Goal: Find contact information: Find contact information

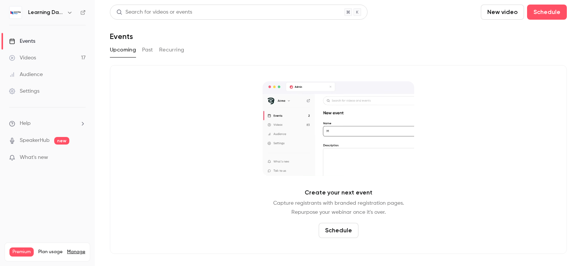
click at [49, 76] on link "Audience" at bounding box center [47, 74] width 95 height 17
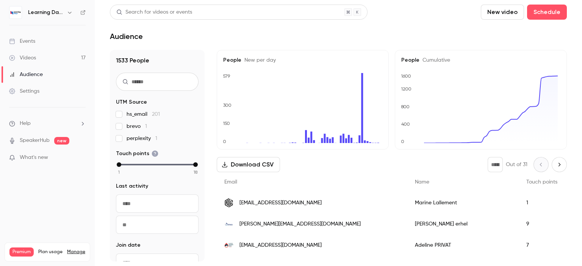
click at [266, 223] on span "[PERSON_NAME][EMAIL_ADDRESS][DOMAIN_NAME]" at bounding box center [299, 224] width 121 height 8
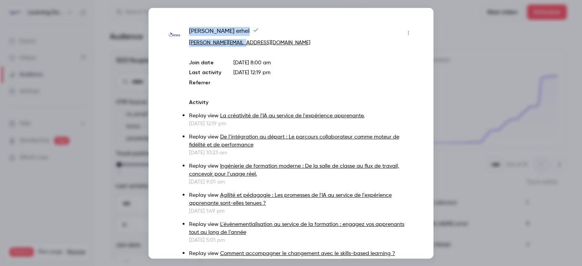
drag, startPoint x: 248, startPoint y: 44, endPoint x: 190, endPoint y: 31, distance: 59.3
click at [190, 31] on div "[PERSON_NAME] [PERSON_NAME][EMAIL_ADDRESS][DOMAIN_NAME]" at bounding box center [301, 37] width 225 height 20
click at [484, 53] on div at bounding box center [291, 133] width 582 height 266
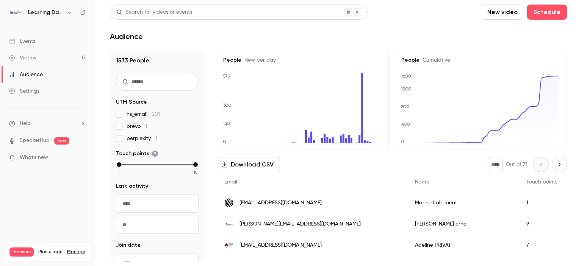
click at [272, 206] on span "[EMAIL_ADDRESS][DOMAIN_NAME]" at bounding box center [280, 203] width 82 height 8
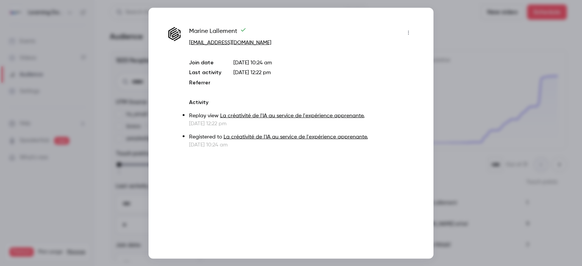
drag, startPoint x: 270, startPoint y: 40, endPoint x: 187, endPoint y: 28, distance: 83.0
click at [187, 28] on div "Marine Lallement marinelallement@fast-sport.fr Join date Oct 7, 2025 10:24 am L…" at bounding box center [290, 88] width 247 height 122
click at [482, 108] on div at bounding box center [291, 133] width 582 height 266
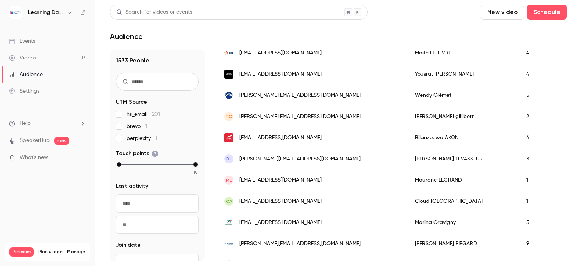
scroll to position [508, 0]
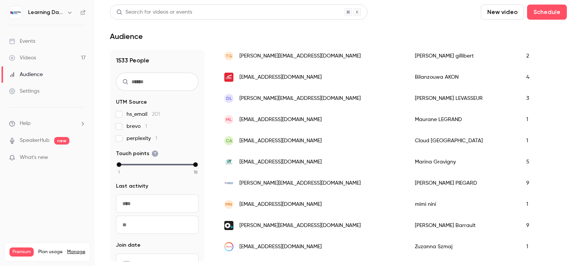
click at [291, 77] on span "[EMAIL_ADDRESS][PERSON_NAME][DOMAIN_NAME]" at bounding box center [280, 77] width 82 height 8
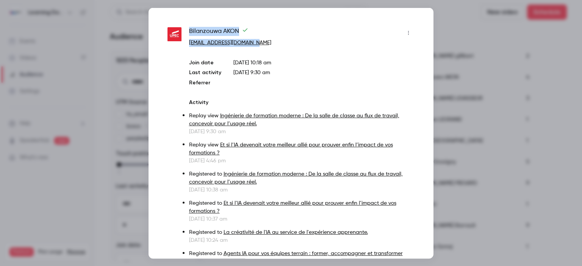
drag, startPoint x: 262, startPoint y: 42, endPoint x: 188, endPoint y: 34, distance: 74.6
click at [188, 34] on div "Bilanzouwa AKON bilanzouwa.akon@u-pec.fr Join date Oct 7, 2025 10:18 am Last ac…" at bounding box center [290, 150] width 247 height 247
click at [451, 72] on div at bounding box center [291, 133] width 582 height 266
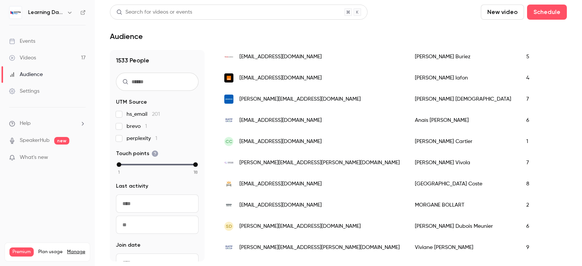
scroll to position [912, 0]
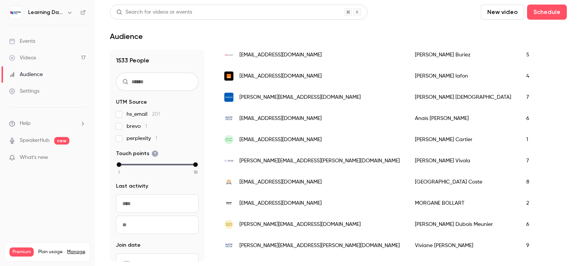
click at [289, 162] on span "nathalie.vivola@maincare.fr" at bounding box center [319, 161] width 160 height 8
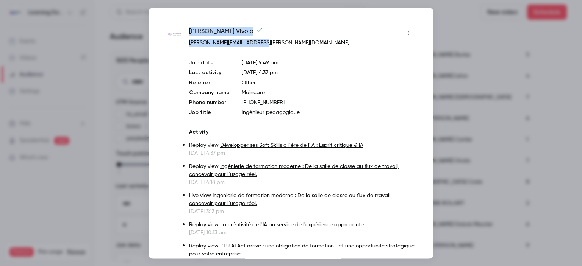
drag, startPoint x: 261, startPoint y: 44, endPoint x: 190, endPoint y: 25, distance: 73.3
click at [190, 25] on div "Nathalie Vivola nathalie.vivola@maincare.fr Join date Oct 6, 2025 9:49 am Last …" at bounding box center [290, 133] width 285 height 251
click at [439, 169] on div at bounding box center [291, 133] width 582 height 266
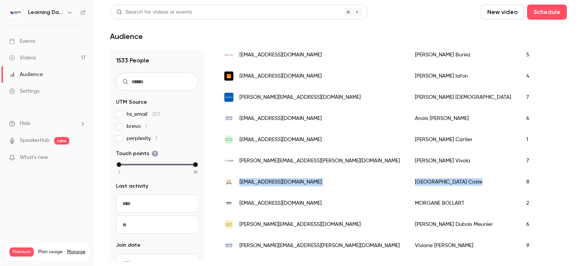
drag, startPoint x: 401, startPoint y: 188, endPoint x: 238, endPoint y: 184, distance: 162.9
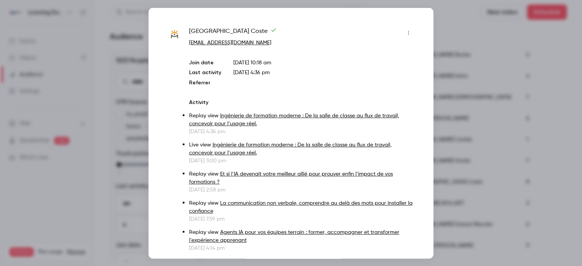
drag, startPoint x: 238, startPoint y: 184, endPoint x: 199, endPoint y: 101, distance: 91.2
click at [199, 101] on p "Activity" at bounding box center [301, 102] width 225 height 8
click at [475, 115] on div at bounding box center [291, 133] width 582 height 266
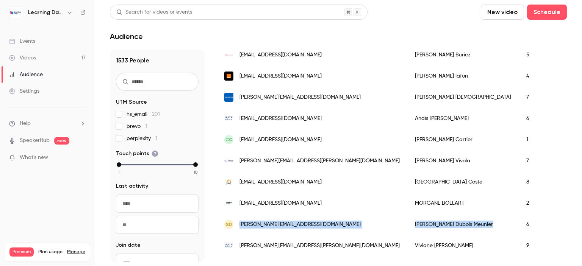
drag, startPoint x: 422, startPoint y: 227, endPoint x: 238, endPoint y: 228, distance: 184.1
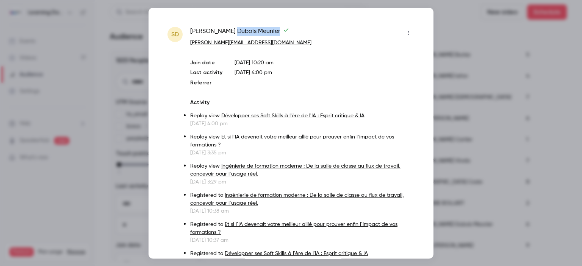
drag, startPoint x: 238, startPoint y: 228, endPoint x: 211, endPoint y: 34, distance: 195.8
click at [211, 34] on div "Sophie Dubois Meunier" at bounding box center [302, 33] width 224 height 12
drag, startPoint x: 255, startPoint y: 47, endPoint x: 188, endPoint y: 34, distance: 67.8
click at [188, 34] on div "SD Sophie Dubois Meunier s.dubois@by-sensory.com Join date Oct 7, 2025 10:20 am…" at bounding box center [290, 182] width 247 height 310
click at [464, 34] on div at bounding box center [291, 133] width 582 height 266
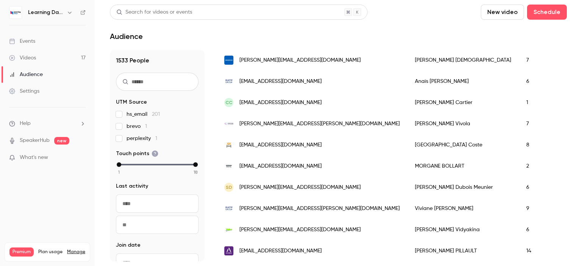
scroll to position [951, 0]
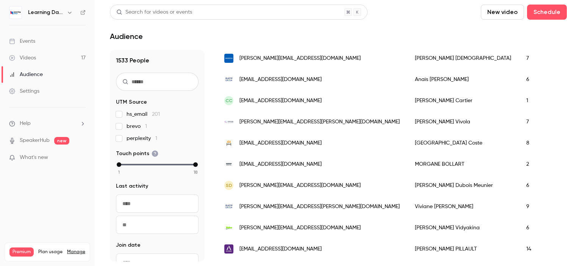
click at [39, 44] on link "Events" at bounding box center [47, 41] width 95 height 17
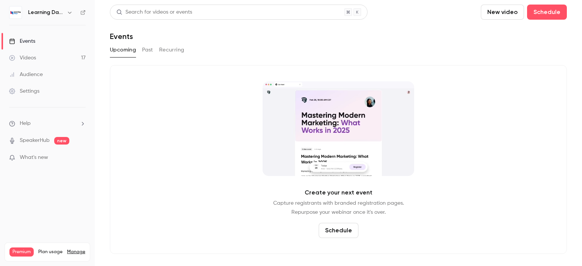
click at [37, 60] on link "Videos 17" at bounding box center [47, 58] width 95 height 17
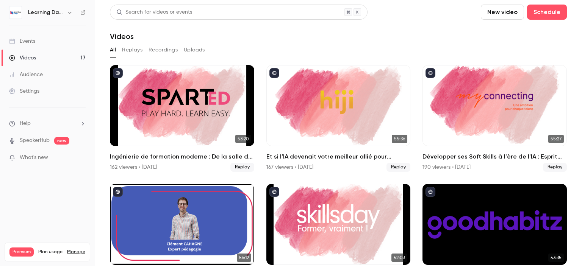
click at [26, 44] on div "Events" at bounding box center [22, 41] width 26 height 8
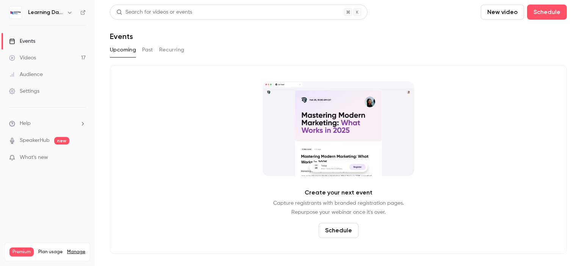
click at [512, 14] on button "New video" at bounding box center [502, 12] width 43 height 15
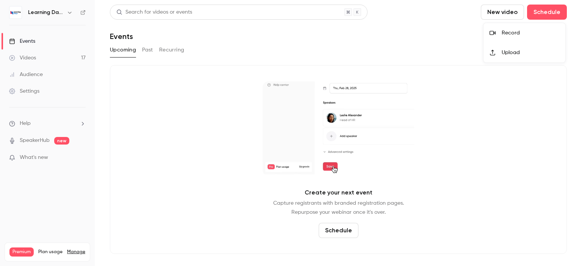
click at [496, 52] on div at bounding box center [495, 53] width 12 height 6
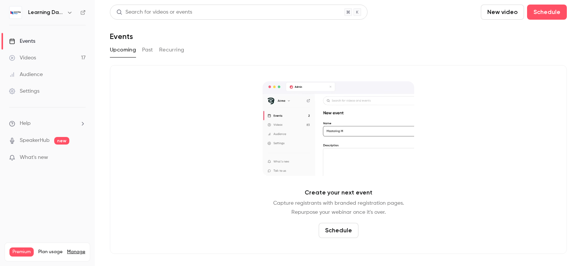
click at [55, 81] on link "Audience" at bounding box center [47, 74] width 95 height 17
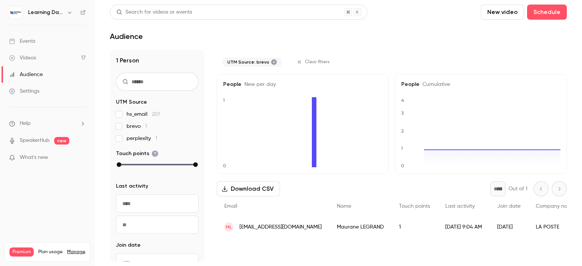
click at [273, 228] on span "[PERSON_NAME][EMAIL_ADDRESS][PERSON_NAME][DOMAIN_NAME]" at bounding box center [280, 227] width 82 height 8
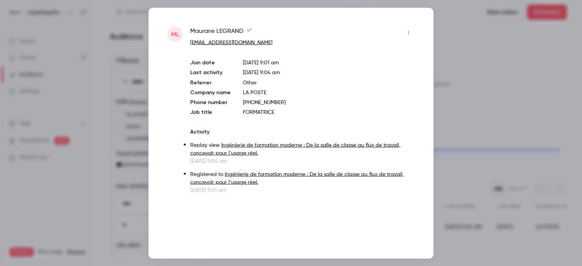
click at [483, 112] on div at bounding box center [291, 133] width 582 height 266
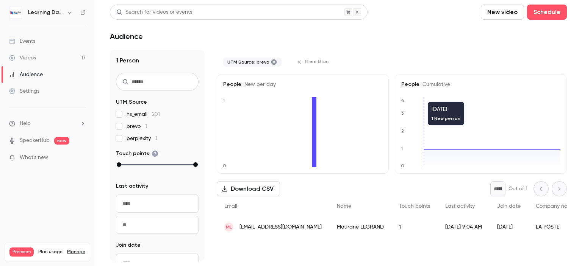
click at [148, 140] on span "perplexity 1" at bounding box center [142, 139] width 31 height 8
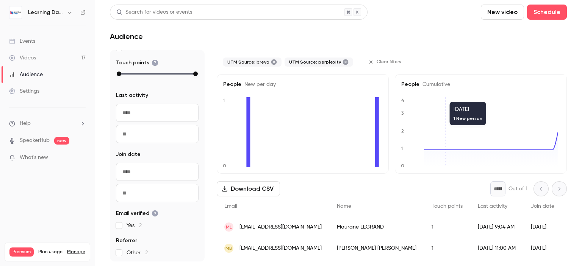
scroll to position [91, 0]
click at [44, 37] on link "Events" at bounding box center [47, 41] width 95 height 17
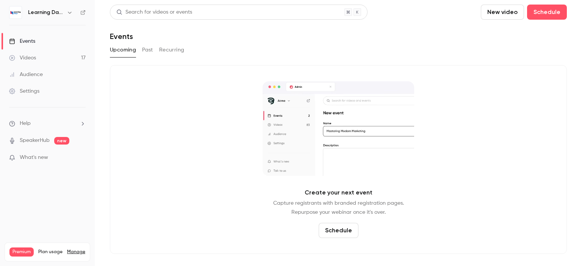
click at [83, 12] on icon at bounding box center [83, 12] width 5 height 5
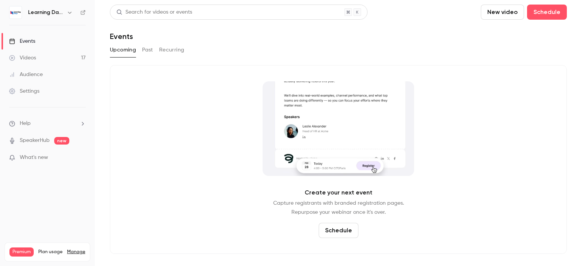
click at [28, 41] on div "Events" at bounding box center [22, 41] width 26 height 8
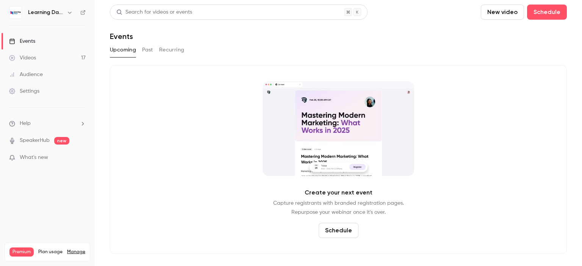
click at [36, 75] on div "Audience" at bounding box center [26, 75] width 34 height 8
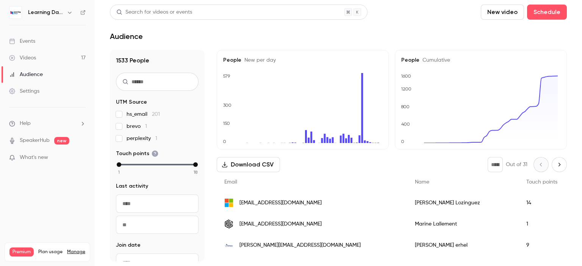
click at [270, 198] on div "[EMAIL_ADDRESS][DOMAIN_NAME]" at bounding box center [312, 202] width 191 height 21
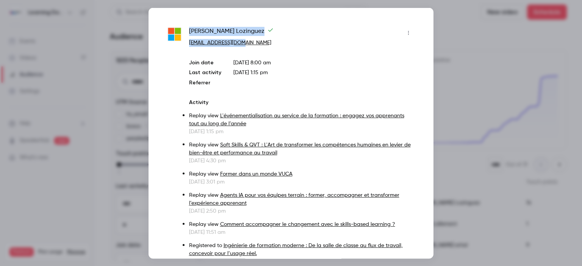
drag, startPoint x: 247, startPoint y: 43, endPoint x: 188, endPoint y: 31, distance: 59.8
click at [91, 55] on div at bounding box center [291, 133] width 582 height 266
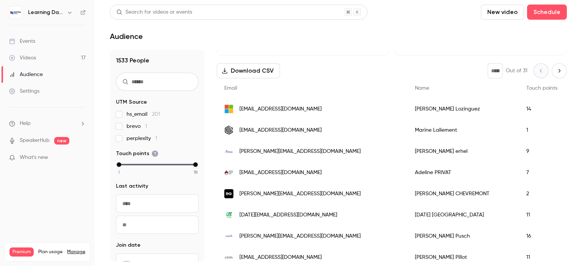
scroll to position [95, 0]
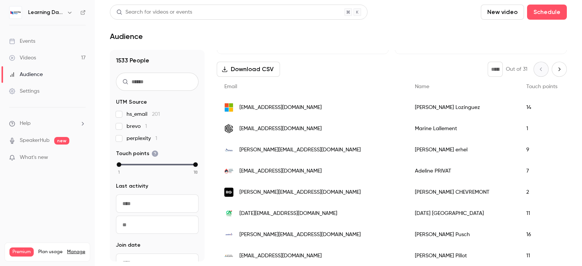
click at [32, 58] on div "Videos" at bounding box center [22, 58] width 27 height 8
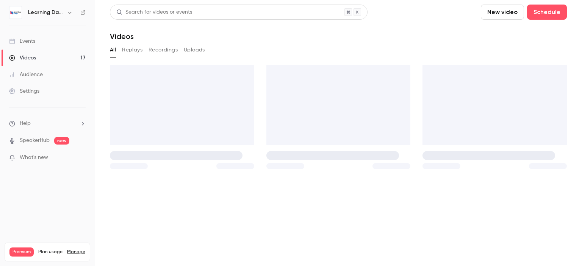
click at [38, 70] on link "Audience" at bounding box center [47, 74] width 95 height 17
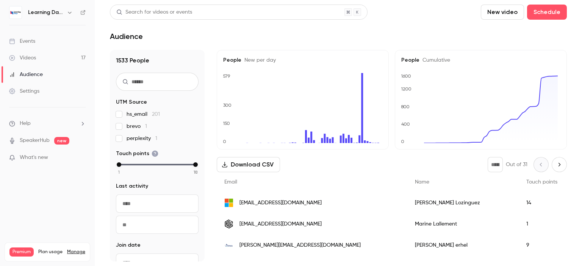
click at [33, 54] on div "Videos" at bounding box center [22, 58] width 27 height 8
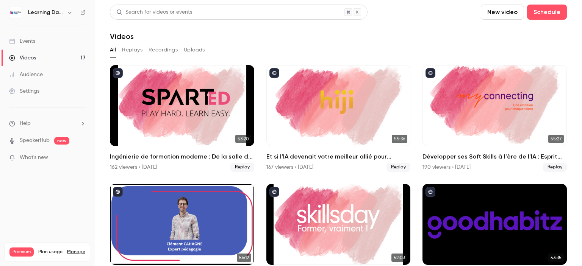
click at [41, 74] on div "Audience" at bounding box center [26, 75] width 34 height 8
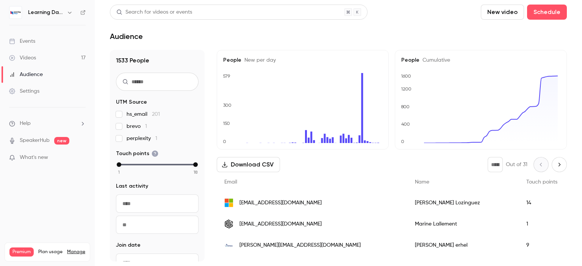
click at [49, 62] on link "Videos 17" at bounding box center [47, 58] width 95 height 17
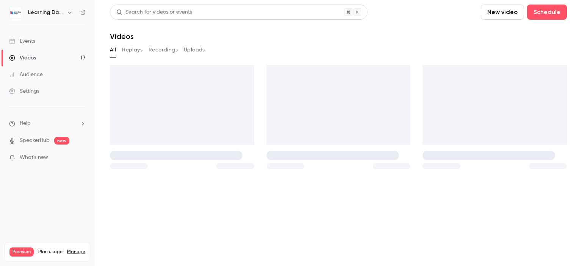
click at [47, 73] on link "Audience" at bounding box center [47, 74] width 95 height 17
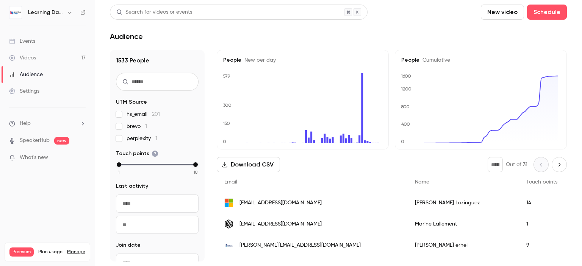
click at [82, 13] on icon at bounding box center [82, 12] width 5 height 5
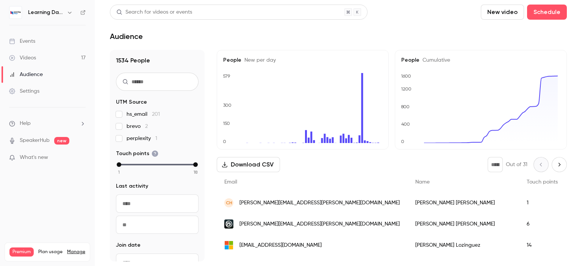
click at [256, 206] on span "carole.henry@laposte.fr" at bounding box center [319, 203] width 160 height 8
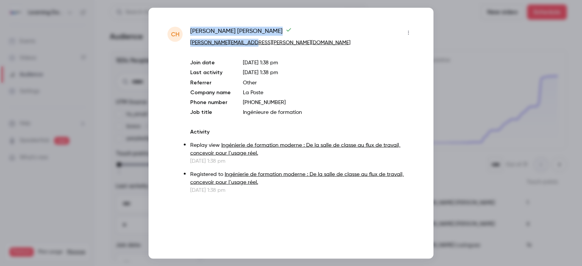
drag, startPoint x: 257, startPoint y: 42, endPoint x: 189, endPoint y: 30, distance: 68.7
click at [189, 30] on div "ch carole henry carole.henry@laposte.fr Join date Oct 13, 2025 1:38 pm Last act…" at bounding box center [290, 110] width 247 height 167
click at [469, 116] on div at bounding box center [291, 133] width 582 height 266
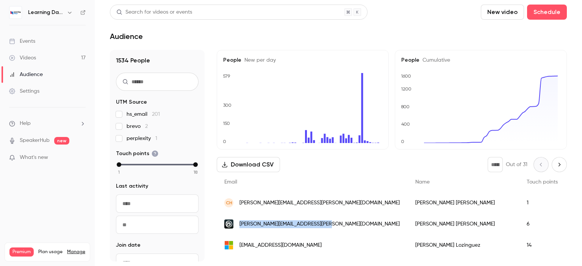
drag, startPoint x: 333, startPoint y: 228, endPoint x: 239, endPoint y: 226, distance: 94.3
click at [239, 226] on div "emilie.nissim-gagnon@ubisoft.com" at bounding box center [312, 224] width 191 height 21
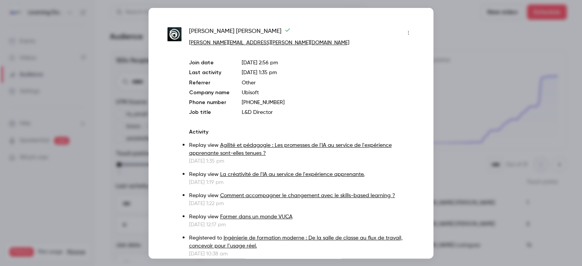
drag, startPoint x: 239, startPoint y: 226, endPoint x: 227, endPoint y: 47, distance: 179.2
click at [227, 47] on div "Emilie GAGNON emilie.nissim-gagnon@ubisoft.com Join date Sep 16, 2025 2:56 pm L…" at bounding box center [301, 199] width 225 height 345
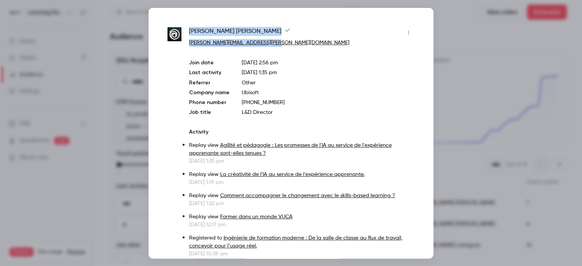
drag, startPoint x: 253, startPoint y: 35, endPoint x: 189, endPoint y: 27, distance: 64.9
click at [189, 27] on div "Emilie GAGNON emilie.nissim-gagnon@ubisoft.com" at bounding box center [301, 37] width 225 height 20
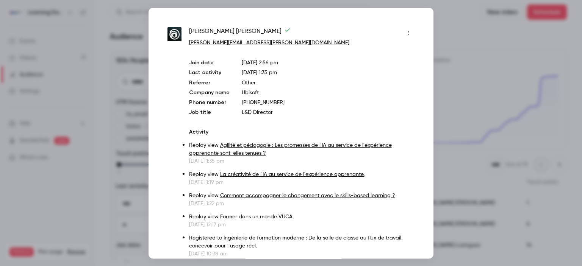
click at [98, 27] on div at bounding box center [291, 133] width 582 height 266
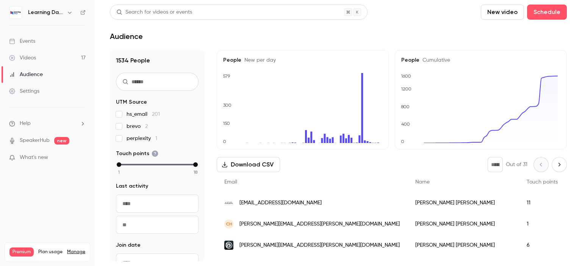
click at [37, 41] on link "Events" at bounding box center [47, 41] width 95 height 17
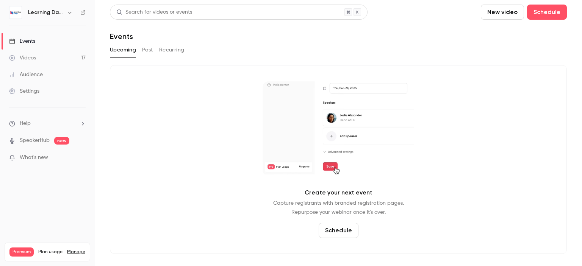
click at [44, 71] on link "Audience" at bounding box center [47, 74] width 95 height 17
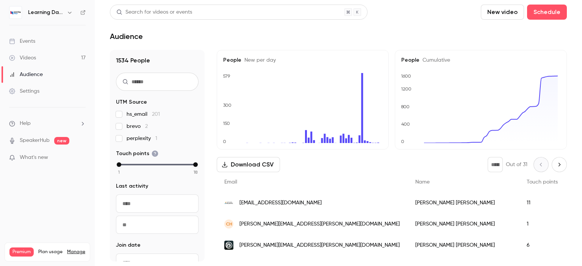
click at [263, 229] on div "ch carole.henry@laposte.fr" at bounding box center [312, 224] width 191 height 21
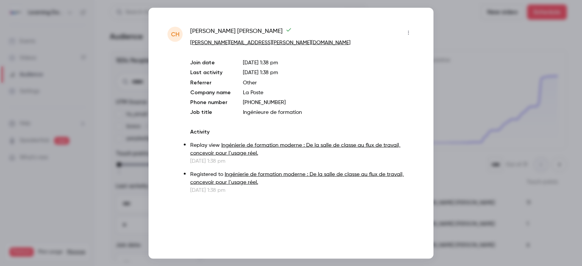
click at [465, 50] on div at bounding box center [291, 133] width 582 height 266
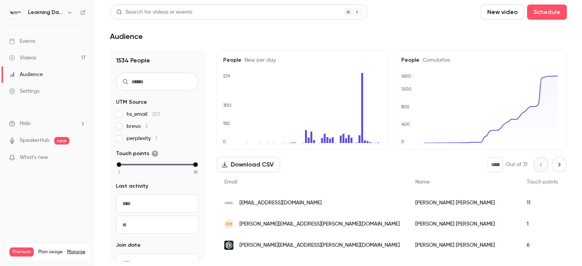
click at [38, 62] on link "Videos 17" at bounding box center [47, 58] width 95 height 17
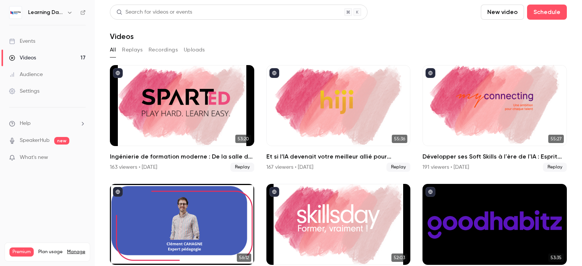
click at [30, 40] on div "Events" at bounding box center [22, 41] width 26 height 8
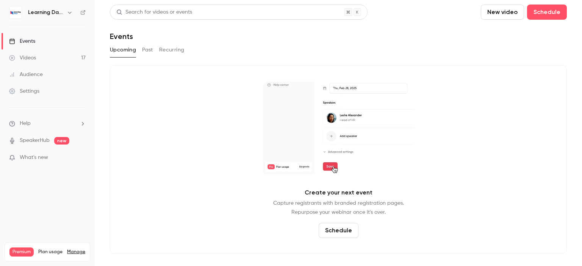
click at [36, 54] on link "Videos 17" at bounding box center [47, 58] width 95 height 17
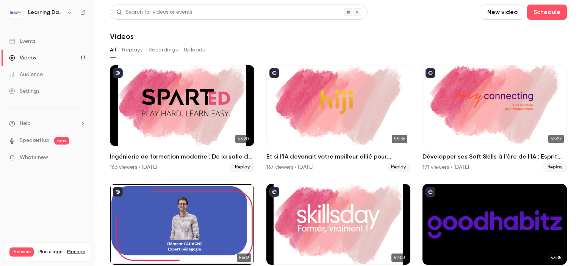
click at [32, 41] on div "Events" at bounding box center [22, 41] width 26 height 8
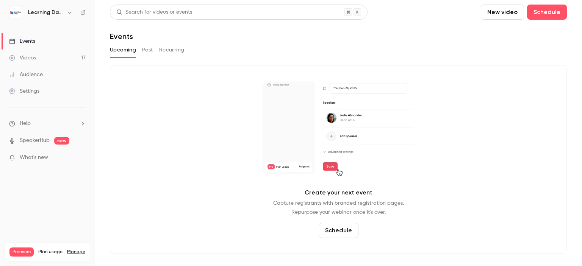
click at [44, 71] on link "Audience" at bounding box center [47, 74] width 95 height 17
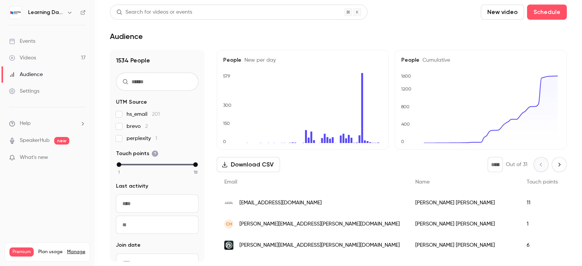
click at [50, 47] on link "Events" at bounding box center [47, 41] width 95 height 17
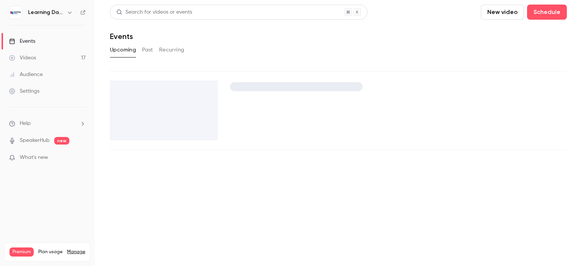
click at [50, 69] on link "Audience" at bounding box center [47, 74] width 95 height 17
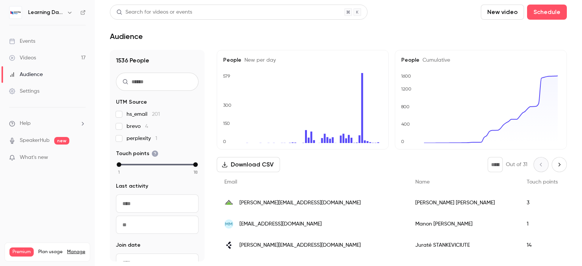
click at [34, 59] on div "Videos" at bounding box center [22, 58] width 27 height 8
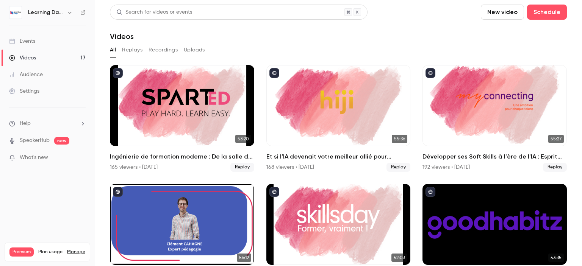
click at [36, 74] on div "Audience" at bounding box center [26, 75] width 34 height 8
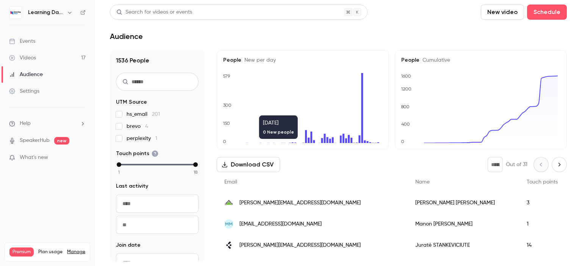
click at [260, 205] on span "juliette.guery@leroymerlin.fr" at bounding box center [299, 203] width 121 height 8
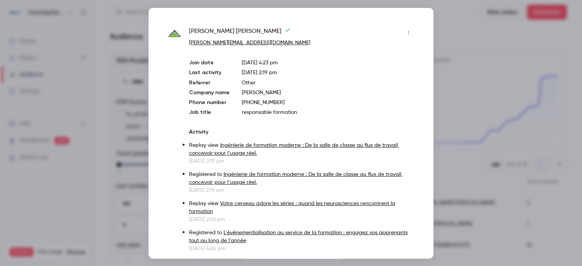
drag, startPoint x: 286, startPoint y: 36, endPoint x: 189, endPoint y: 30, distance: 97.2
click at [189, 30] on div "JULIETTE GUERY POUCHAIN" at bounding box center [301, 33] width 225 height 12
click at [466, 91] on div at bounding box center [291, 133] width 582 height 266
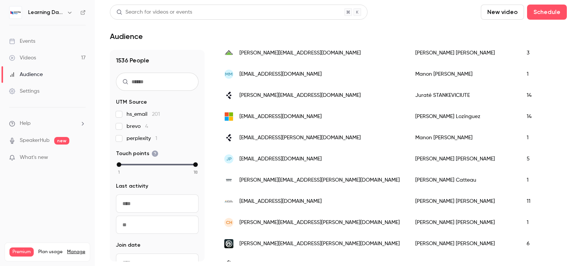
scroll to position [169, 0]
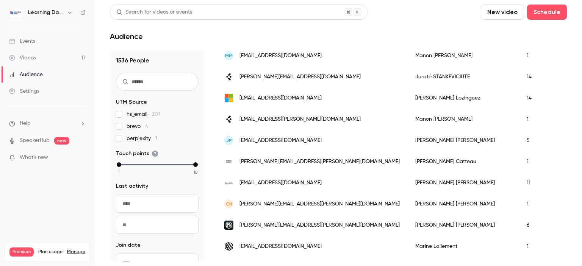
click at [318, 78] on span "jurate.stankeviciute@flexis-mobility.com" at bounding box center [299, 77] width 121 height 8
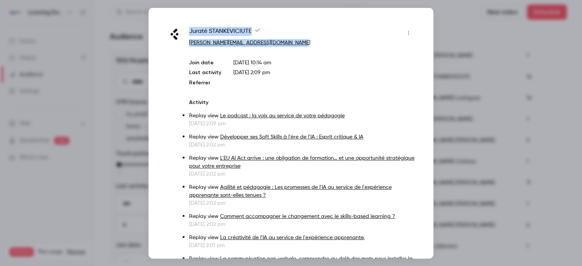
drag, startPoint x: 303, startPoint y: 41, endPoint x: 190, endPoint y: 33, distance: 113.2
click at [190, 33] on div "Juraté STANKEVICIUTE jurate.stankeviciute@flexis-mobility.com" at bounding box center [301, 37] width 225 height 20
click at [91, 69] on div at bounding box center [291, 133] width 582 height 266
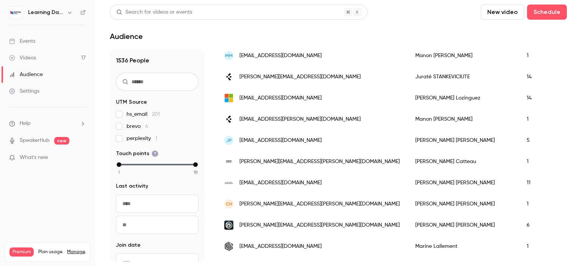
click at [38, 59] on link "Videos 17" at bounding box center [47, 58] width 95 height 17
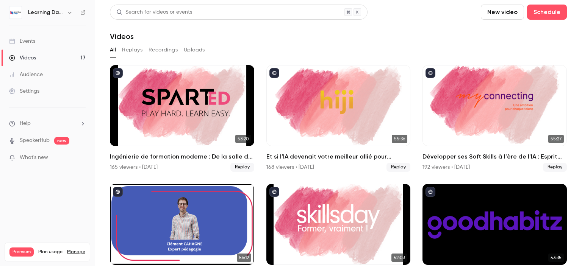
click at [39, 77] on div "Audience" at bounding box center [26, 75] width 34 height 8
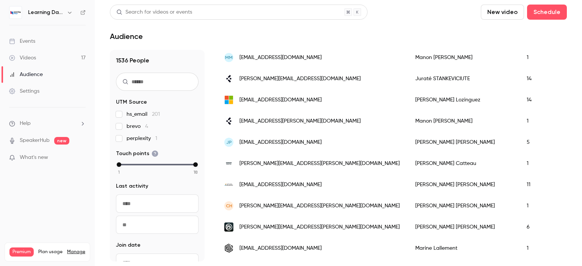
scroll to position [169, 0]
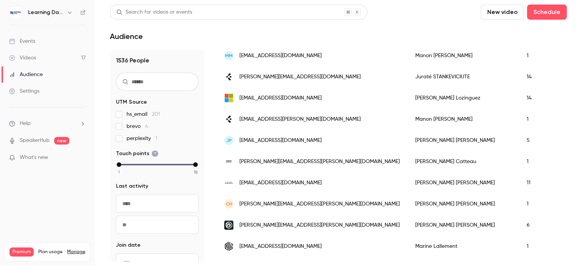
click at [39, 62] on link "Videos 17" at bounding box center [47, 58] width 95 height 17
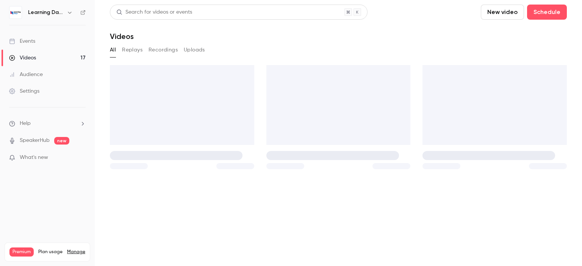
click at [39, 68] on link "Audience" at bounding box center [47, 74] width 95 height 17
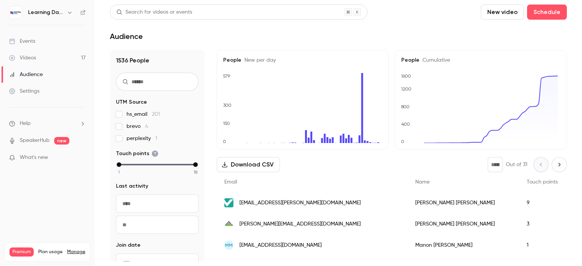
click at [246, 197] on div "[EMAIL_ADDRESS][PERSON_NAME][DOMAIN_NAME]" at bounding box center [312, 202] width 191 height 21
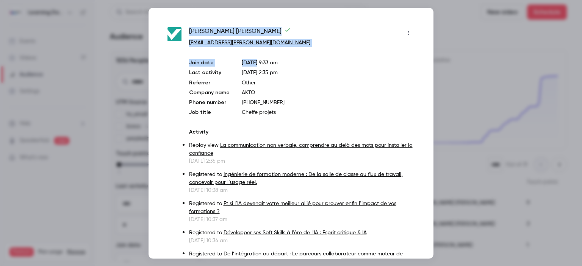
drag, startPoint x: 256, startPoint y: 47, endPoint x: 186, endPoint y: 31, distance: 71.5
click at [186, 31] on div "Amélie Poirier amelie.poirier@akto.fr Join date Sep 30, 2025 9:33 am Last activ…" at bounding box center [290, 215] width 247 height 377
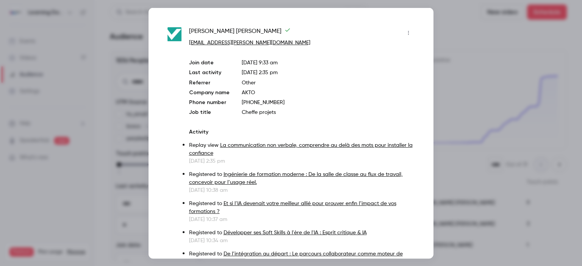
click at [89, 72] on div at bounding box center [291, 133] width 582 height 266
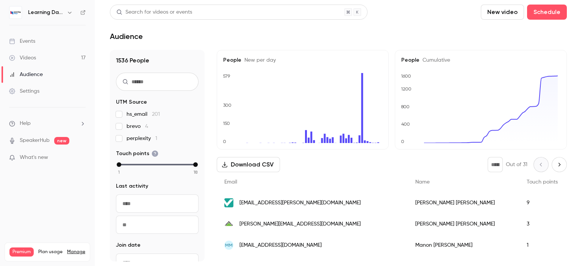
click at [52, 73] on link "Audience" at bounding box center [47, 74] width 95 height 17
click at [29, 62] on link "Videos 17" at bounding box center [47, 58] width 95 height 17
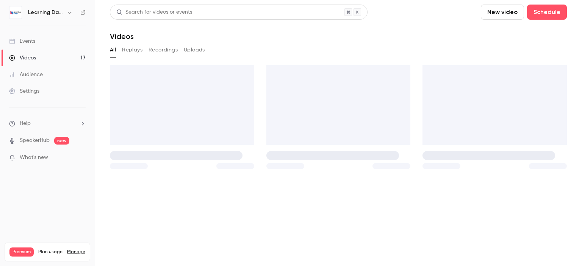
click at [32, 78] on div "Audience" at bounding box center [26, 75] width 34 height 8
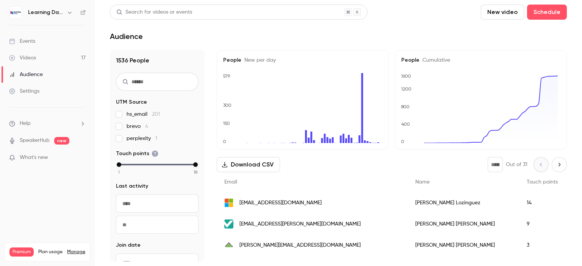
click at [254, 204] on span "[EMAIL_ADDRESS][DOMAIN_NAME]" at bounding box center [280, 203] width 82 height 8
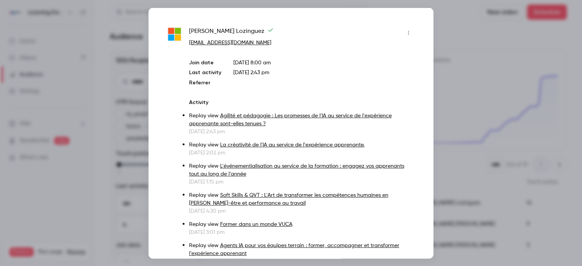
click at [501, 87] on div at bounding box center [291, 133] width 582 height 266
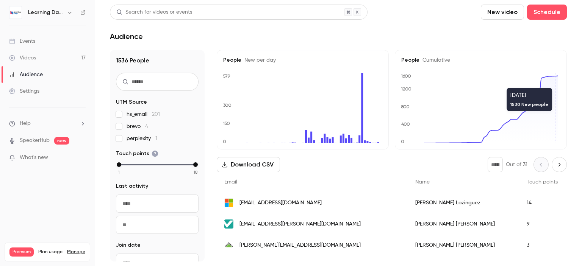
scroll to position [555, 0]
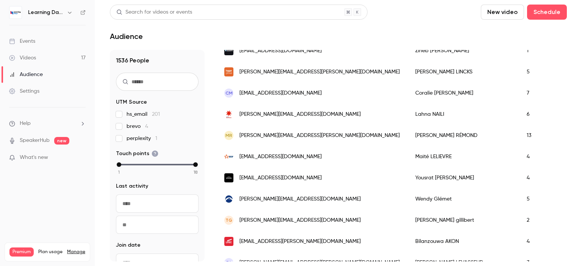
click at [44, 96] on link "Settings" at bounding box center [47, 91] width 95 height 17
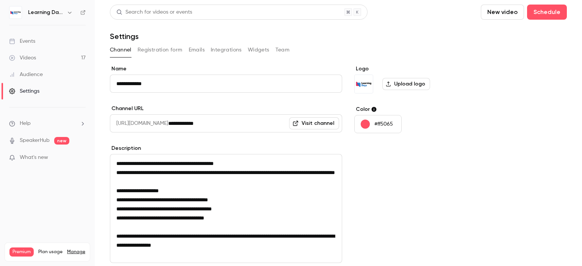
scroll to position [97, 0]
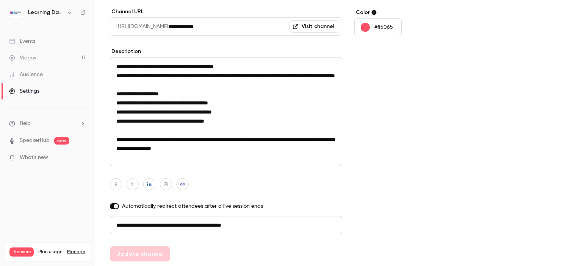
click at [35, 44] on div "Events" at bounding box center [22, 41] width 26 height 8
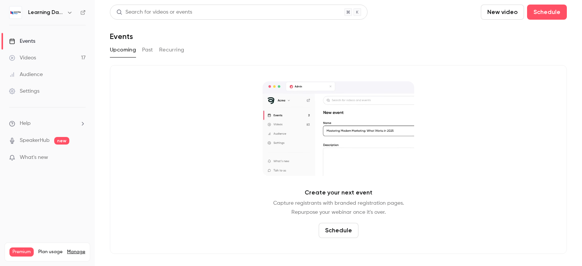
click at [38, 42] on link "Events" at bounding box center [47, 41] width 95 height 17
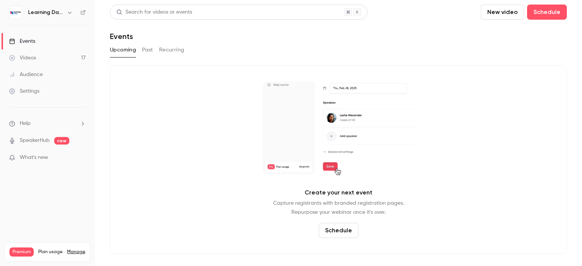
click at [39, 80] on link "Audience" at bounding box center [47, 74] width 95 height 17
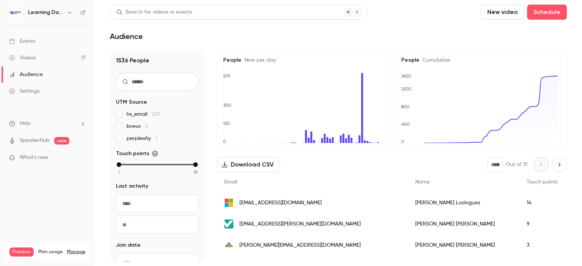
click at [39, 88] on link "Settings" at bounding box center [47, 91] width 95 height 17
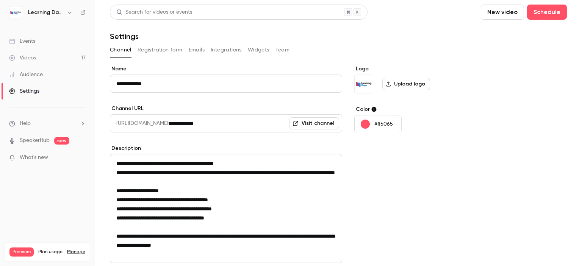
scroll to position [97, 0]
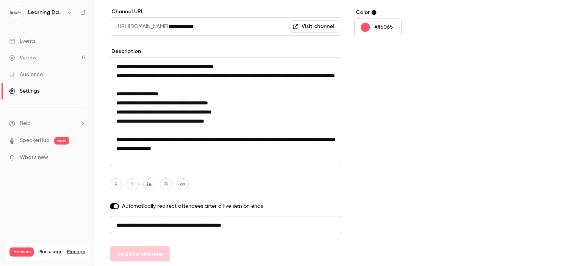
click at [38, 76] on div "Audience" at bounding box center [26, 75] width 34 height 8
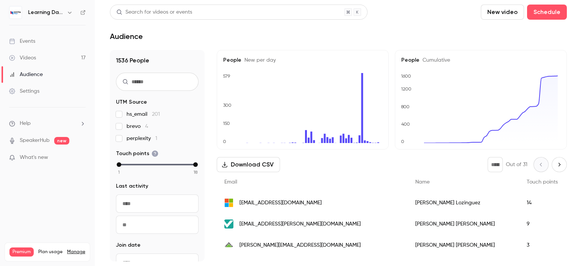
click at [37, 56] on link "Videos 17" at bounding box center [47, 58] width 95 height 17
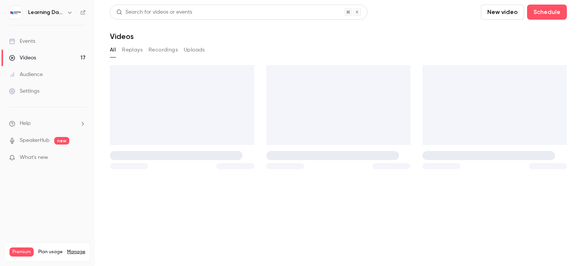
click at [43, 74] on link "Audience" at bounding box center [47, 74] width 95 height 17
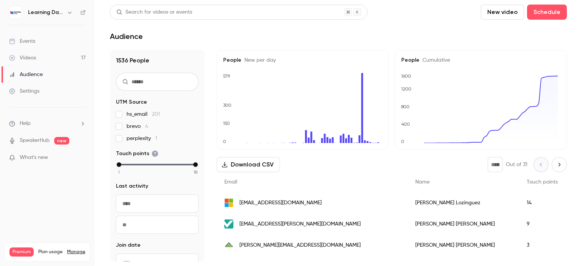
click at [39, 72] on div "Audience" at bounding box center [26, 75] width 34 height 8
click at [35, 61] on div "Videos" at bounding box center [22, 58] width 27 height 8
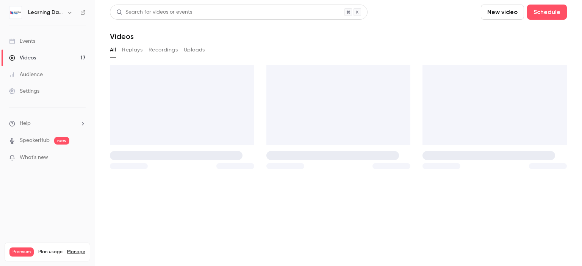
click at [39, 86] on link "Settings" at bounding box center [47, 91] width 95 height 17
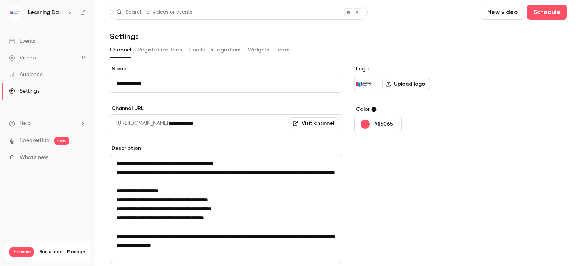
scroll to position [97, 0]
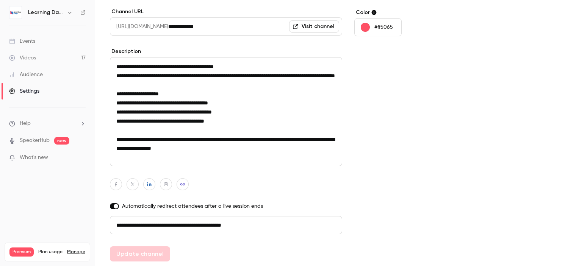
click at [36, 78] on link "Audience" at bounding box center [47, 74] width 95 height 17
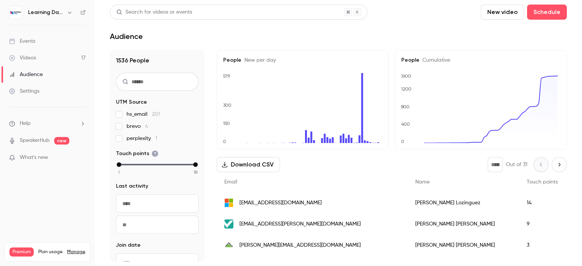
click at [59, 41] on link "Events" at bounding box center [47, 41] width 95 height 17
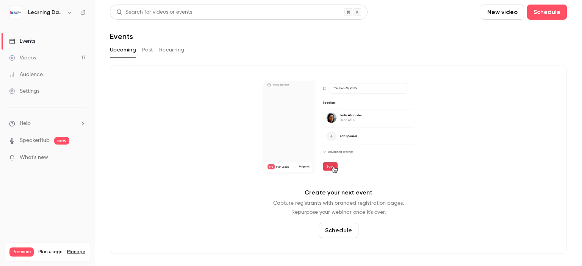
click at [47, 77] on link "Audience" at bounding box center [47, 74] width 95 height 17
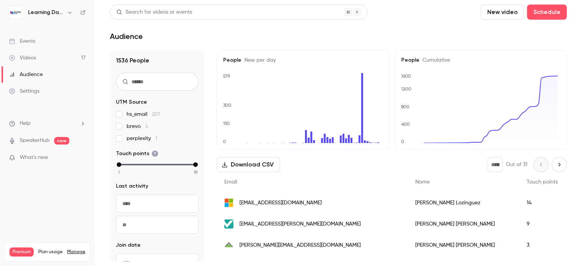
click at [45, 44] on link "Events" at bounding box center [47, 41] width 95 height 17
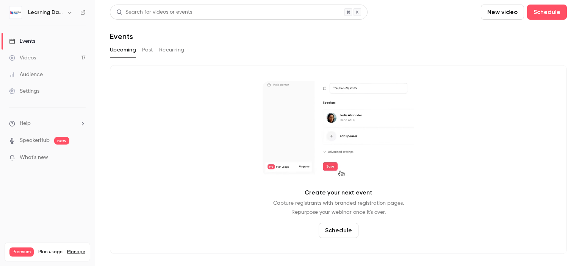
click at [45, 61] on link "Videos 17" at bounding box center [47, 58] width 95 height 17
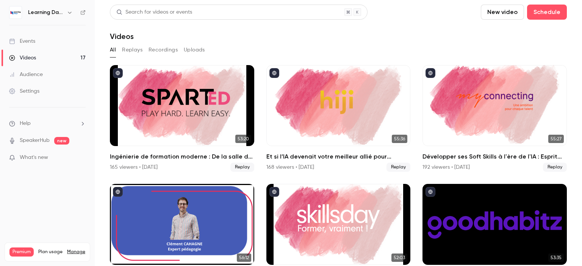
click at [45, 76] on link "Audience" at bounding box center [47, 74] width 95 height 17
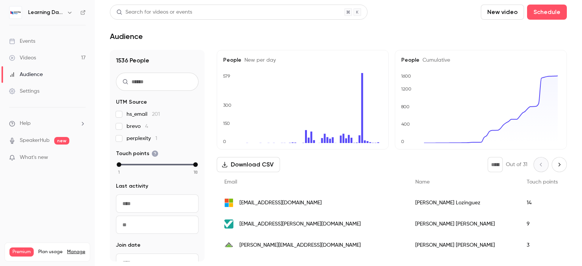
click at [44, 77] on link "Audience" at bounding box center [47, 74] width 95 height 17
click at [42, 58] on link "Videos 17" at bounding box center [47, 58] width 95 height 17
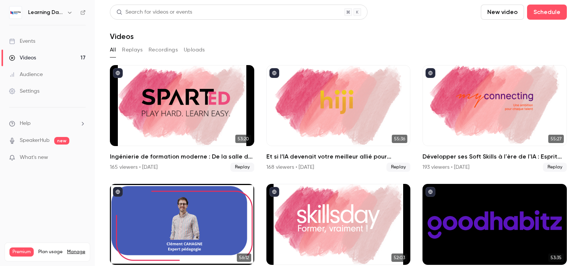
click at [41, 77] on div "Audience" at bounding box center [26, 75] width 34 height 8
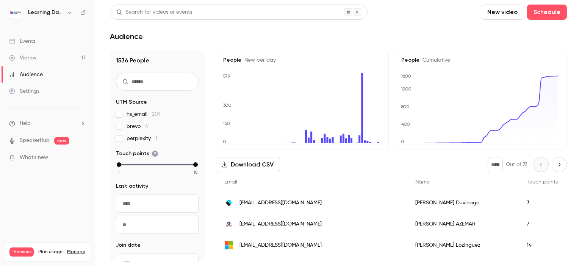
click at [247, 205] on span "[EMAIL_ADDRESS][DOMAIN_NAME]" at bounding box center [280, 203] width 82 height 8
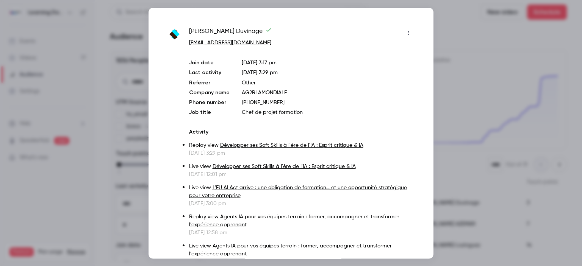
drag, startPoint x: 286, startPoint y: 40, endPoint x: 187, endPoint y: 45, distance: 99.4
click at [187, 45] on div "Arnaud Duvinage arnaud.duvinage@ag2rlamondiale.fr Join date Sep 25, 2025 3:17 p…" at bounding box center [290, 186] width 247 height 319
copy link "[EMAIL_ADDRESS][DOMAIN_NAME]"
click at [487, 107] on div at bounding box center [291, 133] width 582 height 266
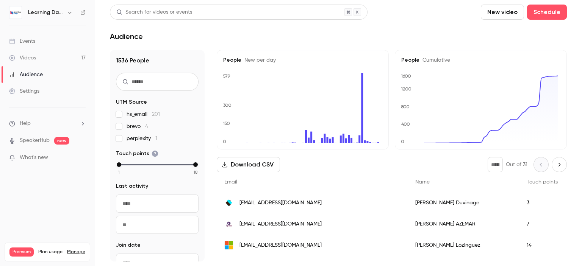
click at [271, 224] on span "[EMAIL_ADDRESS][DOMAIN_NAME]" at bounding box center [280, 224] width 82 height 8
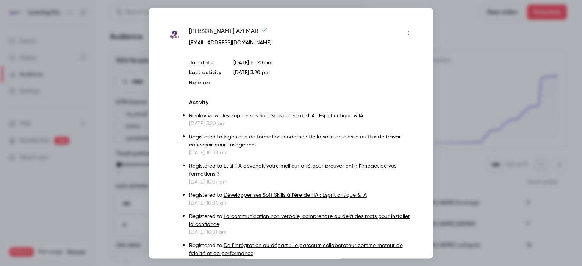
drag, startPoint x: 248, startPoint y: 47, endPoint x: 188, endPoint y: 33, distance: 61.6
click at [188, 33] on div "Boris AZEMAR bazemar@ifpass.fr Join date Oct 7, 2025 10:20 am Last activity Oct…" at bounding box center [290, 171] width 247 height 289
copy div "Boris AZEMAR bazemar@ifpass.fr Join date Oct 7, 2"
click at [118, 14] on div at bounding box center [291, 133] width 582 height 266
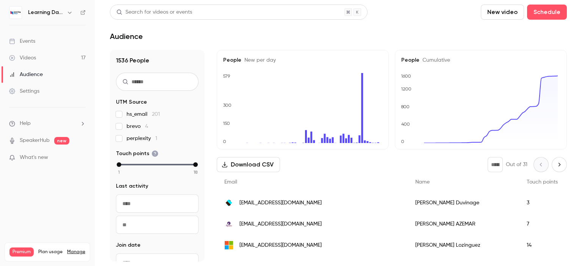
click at [57, 33] on link "Events" at bounding box center [47, 41] width 95 height 17
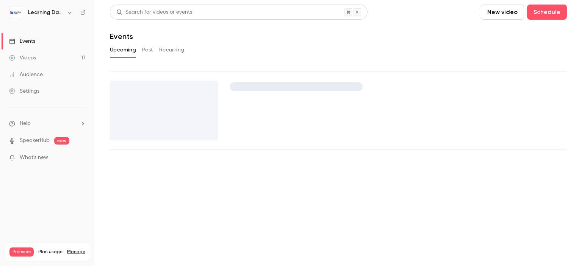
click at [47, 54] on link "Videos 17" at bounding box center [47, 58] width 95 height 17
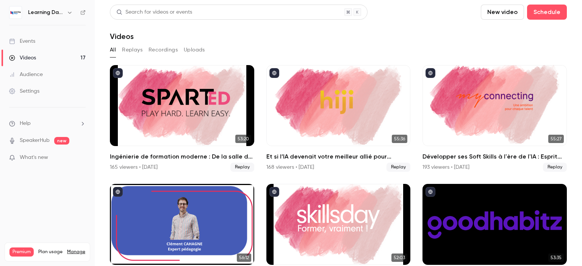
click at [48, 68] on link "Audience" at bounding box center [47, 74] width 95 height 17
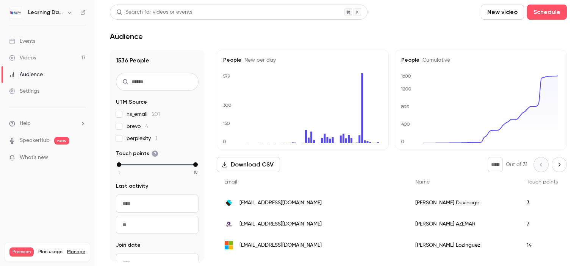
click at [51, 44] on link "Events" at bounding box center [47, 41] width 95 height 17
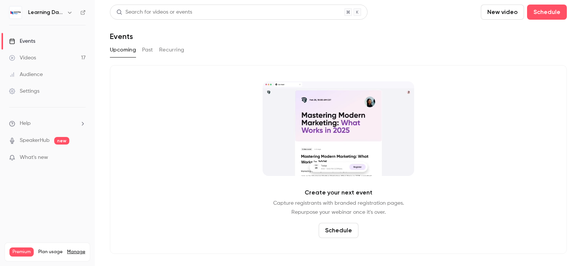
click at [50, 72] on link "Audience" at bounding box center [47, 74] width 95 height 17
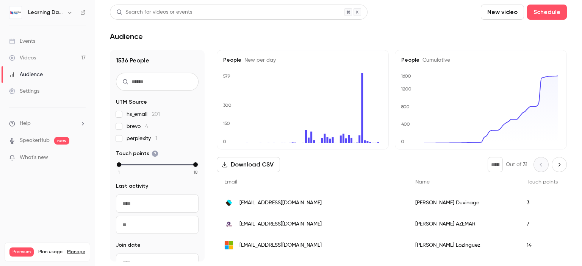
click at [39, 36] on link "Events" at bounding box center [47, 41] width 95 height 17
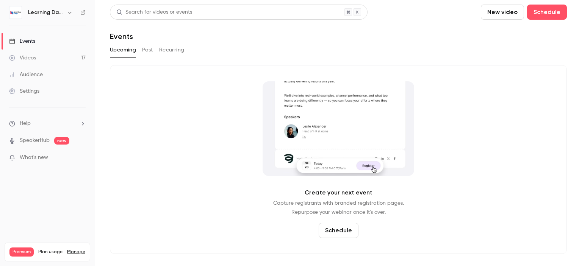
click at [43, 70] on link "Audience" at bounding box center [47, 74] width 95 height 17
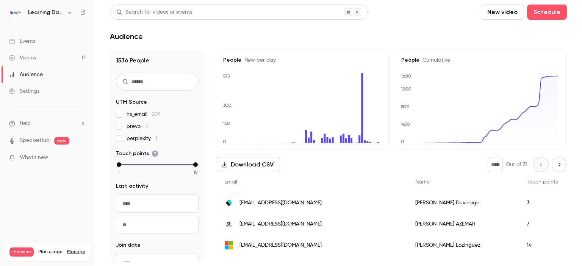
click at [139, 126] on span "brevo 4" at bounding box center [138, 127] width 22 height 8
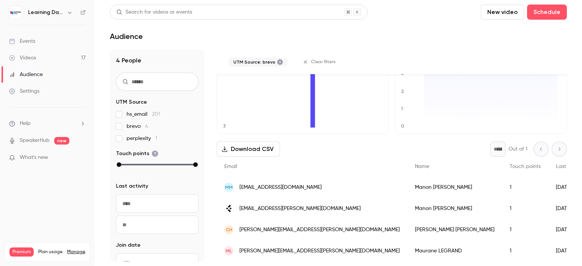
scroll to position [45, 0]
click at [44, 57] on link "Videos 17" at bounding box center [47, 58] width 95 height 17
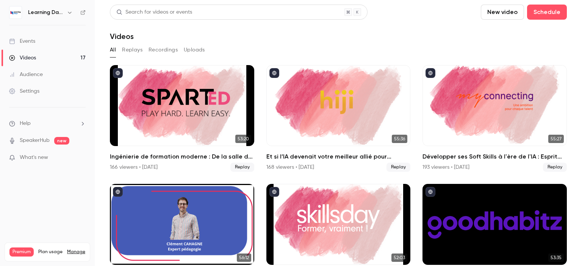
click at [43, 70] on link "Audience" at bounding box center [47, 74] width 95 height 17
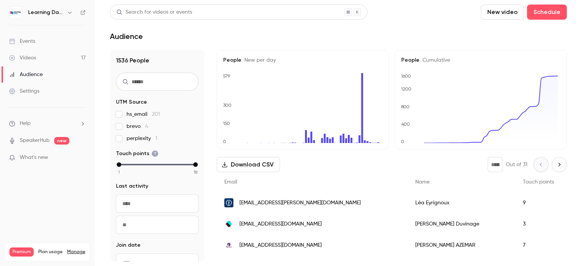
click at [288, 201] on span "[EMAIL_ADDRESS][PERSON_NAME][DOMAIN_NAME]" at bounding box center [299, 203] width 121 height 8
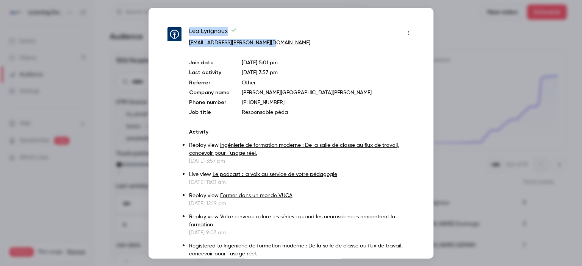
drag, startPoint x: 281, startPoint y: 45, endPoint x: 187, endPoint y: 32, distance: 95.6
click at [187, 32] on div "Léa Eyrignoux lea.eyrignoux@kuehne-nagel.com Join date Sep 17, 2025 5:01 pm Las…" at bounding box center [290, 247] width 247 height 441
click at [502, 69] on div at bounding box center [291, 133] width 582 height 266
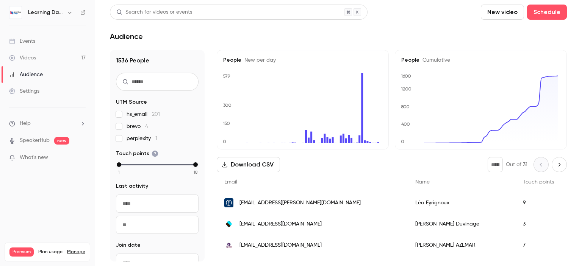
click at [66, 52] on link "Videos 17" at bounding box center [47, 58] width 95 height 17
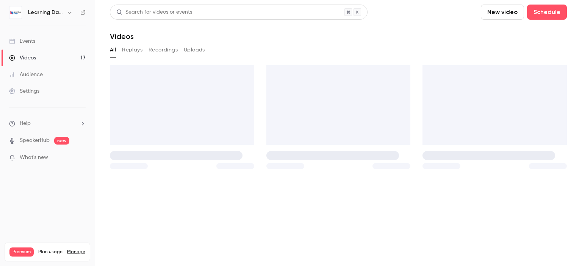
click at [42, 70] on link "Audience" at bounding box center [47, 74] width 95 height 17
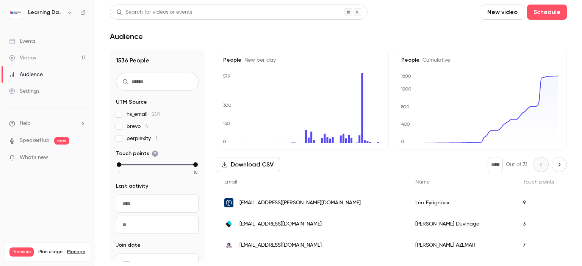
click at [36, 53] on link "Videos 17" at bounding box center [47, 58] width 95 height 17
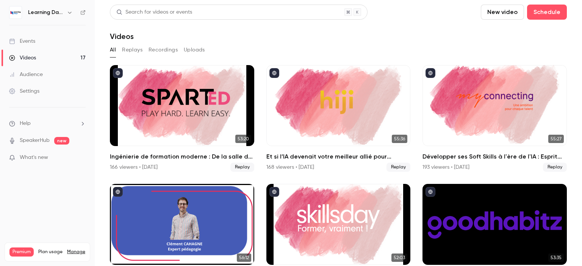
click at [38, 72] on div "Audience" at bounding box center [26, 75] width 34 height 8
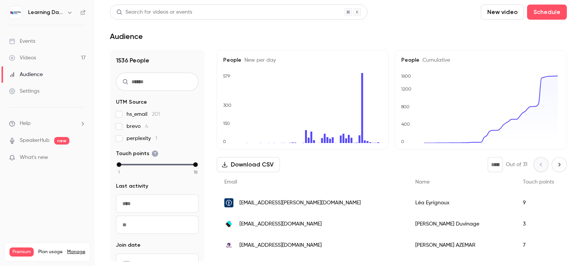
click at [37, 56] on link "Videos 17" at bounding box center [47, 58] width 95 height 17
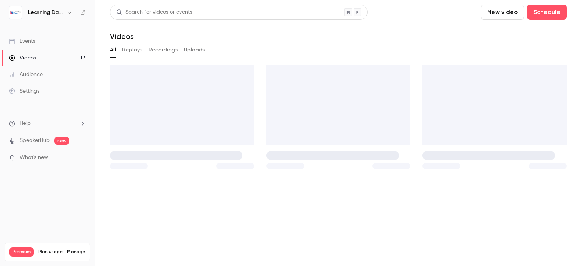
click at [38, 73] on div "Audience" at bounding box center [26, 75] width 34 height 8
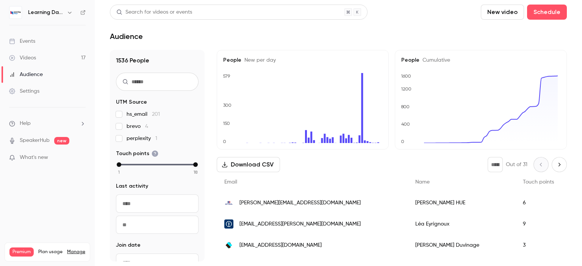
click at [259, 203] on span "[PERSON_NAME][EMAIL_ADDRESS][DOMAIN_NAME]" at bounding box center [299, 203] width 121 height 8
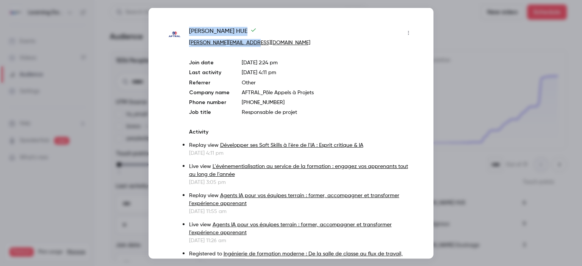
drag, startPoint x: 267, startPoint y: 45, endPoint x: 189, endPoint y: 34, distance: 78.4
click at [189, 34] on div "Stéphanie HUE stephanie.hue@aftral.com" at bounding box center [301, 37] width 225 height 20
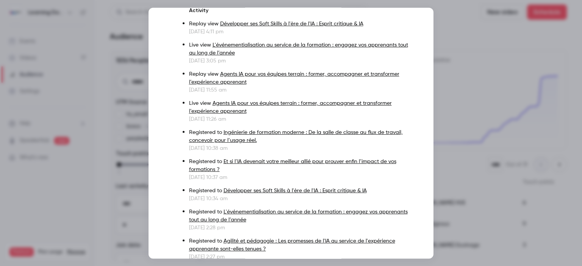
scroll to position [127, 0]
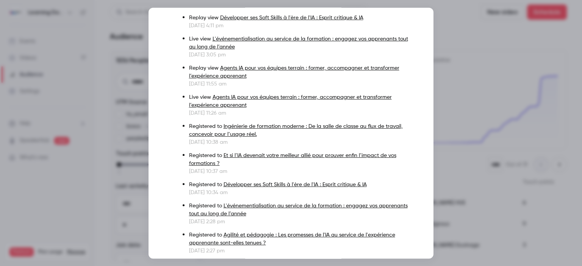
click at [455, 104] on div at bounding box center [291, 133] width 582 height 266
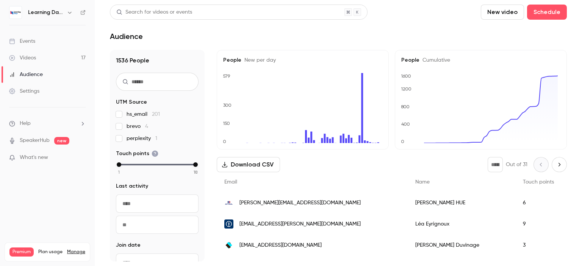
click at [38, 56] on link "Videos 17" at bounding box center [47, 58] width 95 height 17
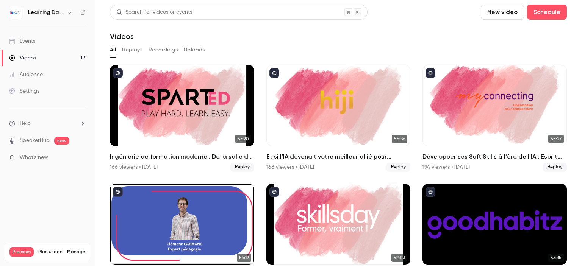
click at [39, 73] on div "Audience" at bounding box center [26, 75] width 34 height 8
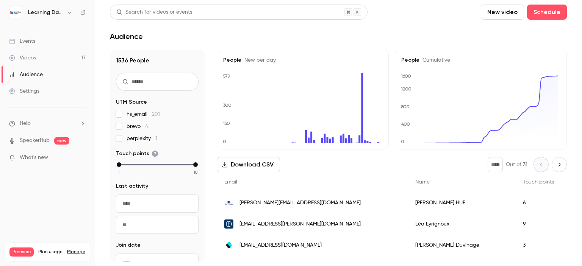
click at [38, 42] on link "Events" at bounding box center [47, 41] width 95 height 17
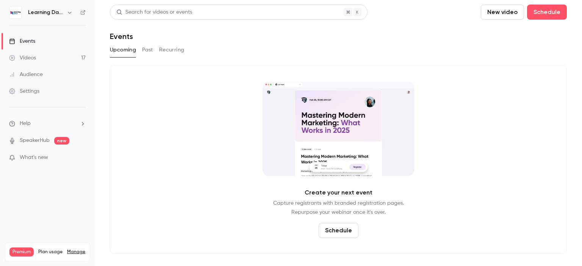
click at [45, 72] on link "Audience" at bounding box center [47, 74] width 95 height 17
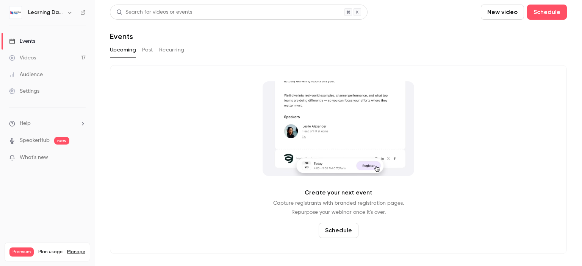
click at [36, 74] on div "Audience" at bounding box center [26, 75] width 34 height 8
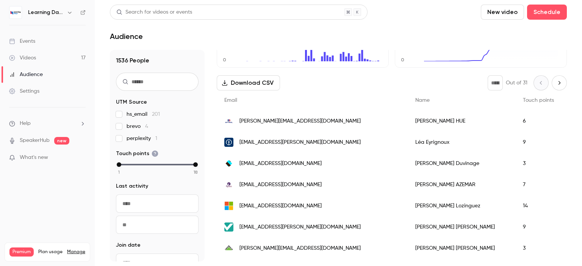
click at [36, 59] on link "Videos 17" at bounding box center [47, 58] width 95 height 17
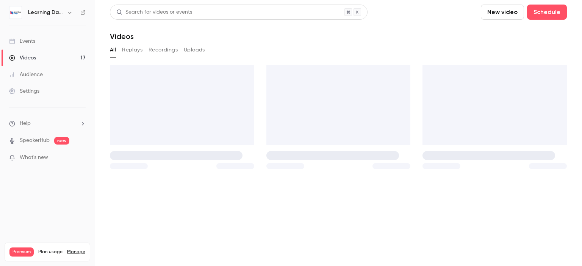
click at [45, 91] on link "Settings" at bounding box center [47, 91] width 95 height 17
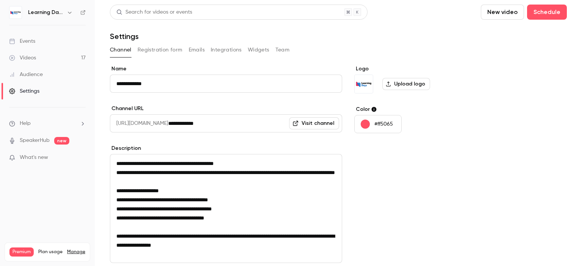
scroll to position [97, 0]
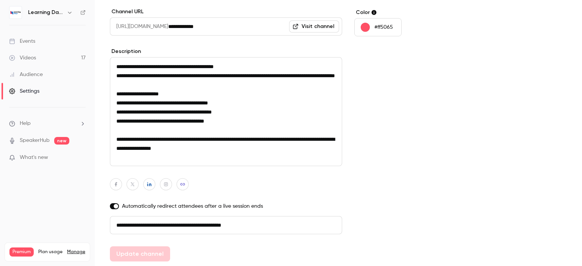
click at [37, 72] on div "Audience" at bounding box center [26, 75] width 34 height 8
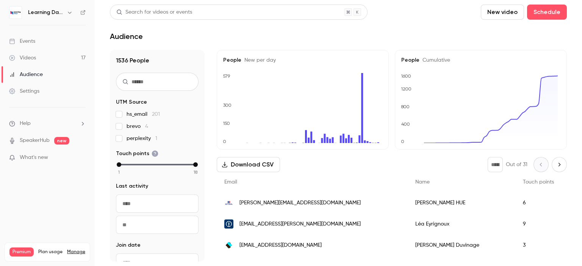
click at [28, 60] on div "Videos" at bounding box center [22, 58] width 27 height 8
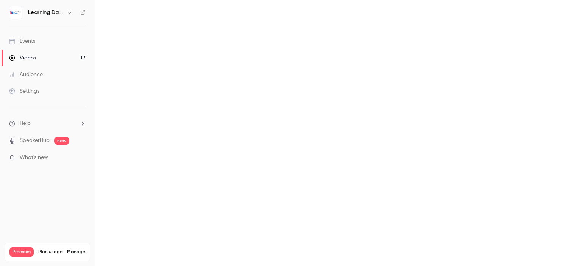
click at [30, 74] on div "Audience" at bounding box center [26, 75] width 34 height 8
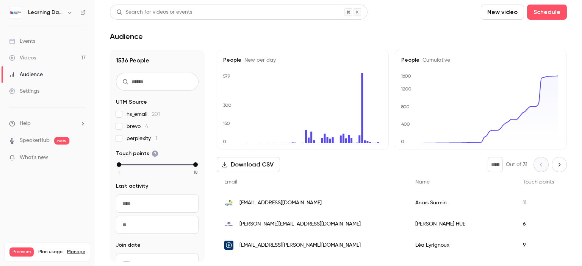
click at [267, 205] on span "[EMAIL_ADDRESS][DOMAIN_NAME]" at bounding box center [280, 203] width 82 height 8
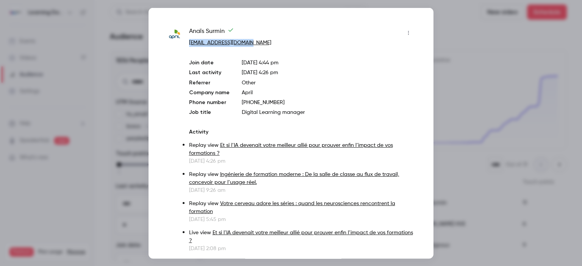
drag, startPoint x: 258, startPoint y: 45, endPoint x: 188, endPoint y: 44, distance: 70.5
click at [99, 58] on div at bounding box center [291, 133] width 582 height 266
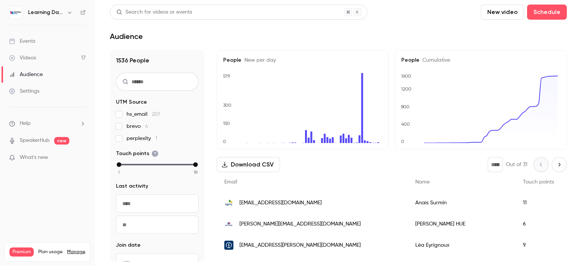
click at [40, 87] on link "Settings" at bounding box center [47, 91] width 95 height 17
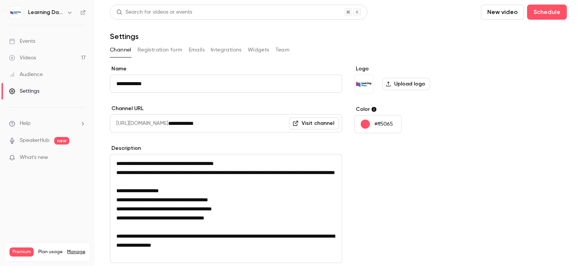
scroll to position [97, 0]
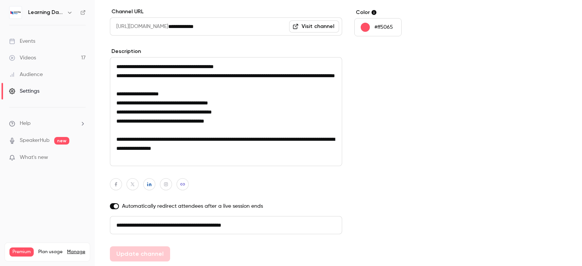
click at [39, 75] on div "Audience" at bounding box center [26, 75] width 34 height 8
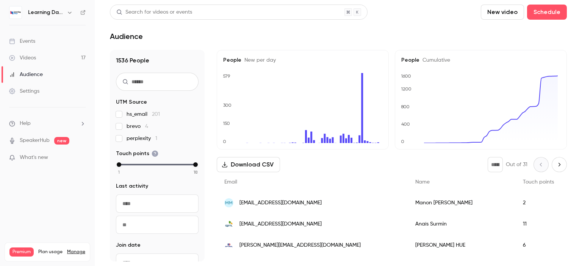
click at [271, 203] on span "[EMAIL_ADDRESS][DOMAIN_NAME]" at bounding box center [280, 203] width 82 height 8
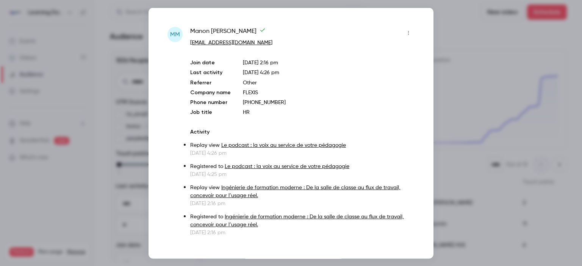
click at [482, 105] on div at bounding box center [291, 133] width 582 height 266
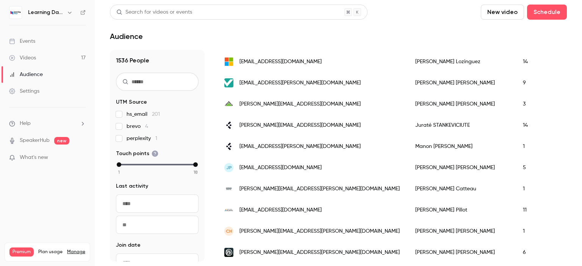
scroll to position [274, 0]
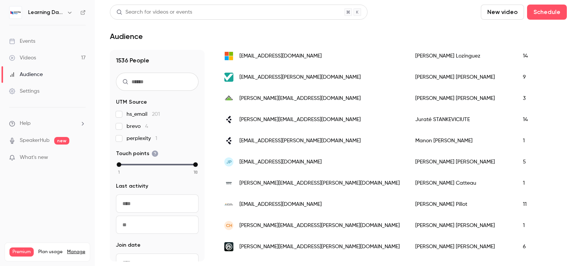
click at [294, 120] on span "[PERSON_NAME][EMAIL_ADDRESS][DOMAIN_NAME]" at bounding box center [299, 120] width 121 height 8
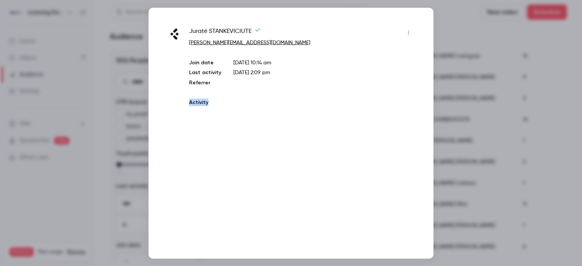
click at [294, 120] on div "Juraté STANKEVICIUTE jurate.stankeviciute@flexis-mobility.com Join date Oct 7, …" at bounding box center [290, 133] width 285 height 251
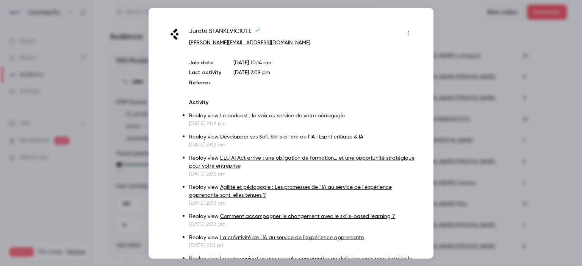
click at [112, 63] on div at bounding box center [291, 133] width 582 height 266
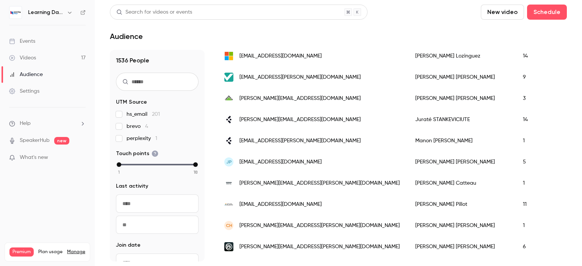
click at [53, 70] on link "Audience" at bounding box center [47, 74] width 95 height 17
click at [36, 89] on div "Settings" at bounding box center [24, 91] width 30 height 8
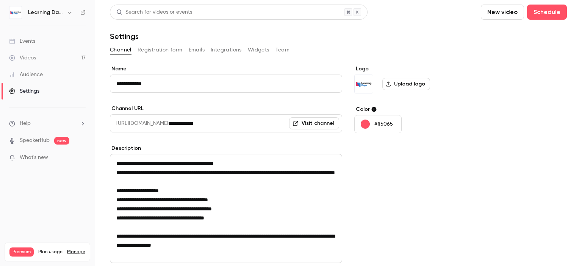
scroll to position [97, 0]
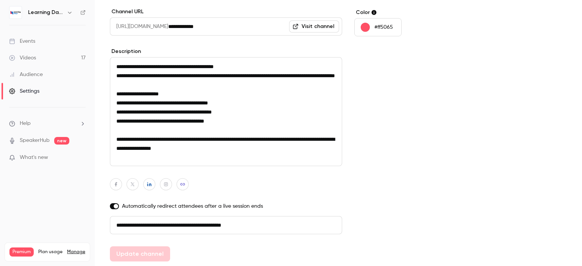
click at [37, 75] on div "Audience" at bounding box center [26, 75] width 34 height 8
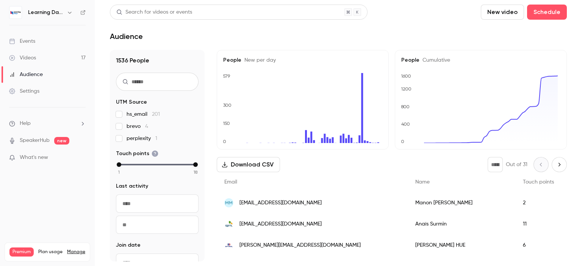
click at [34, 57] on div "Videos" at bounding box center [22, 58] width 27 height 8
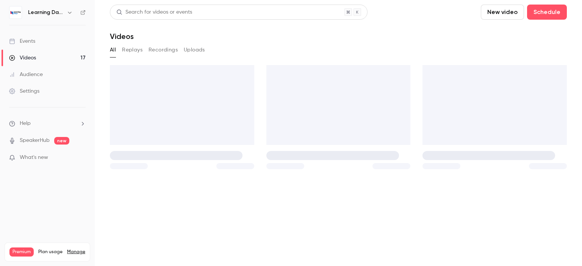
click at [39, 71] on div "Audience" at bounding box center [26, 75] width 34 height 8
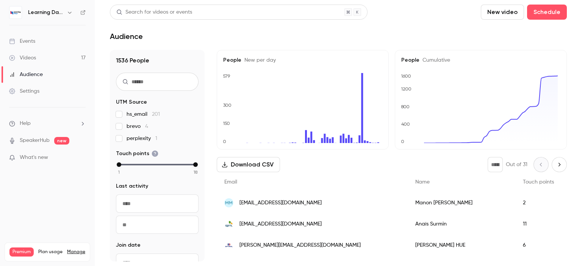
click at [150, 80] on input "text" at bounding box center [157, 82] width 83 height 18
type input "***"
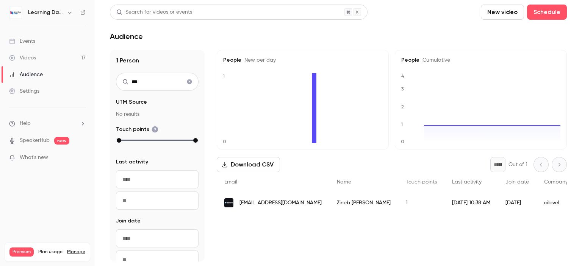
click at [296, 205] on span "[EMAIL_ADDRESS][DOMAIN_NAME]" at bounding box center [280, 203] width 82 height 8
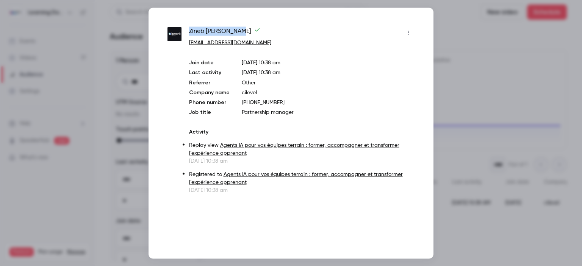
drag, startPoint x: 259, startPoint y: 33, endPoint x: 190, endPoint y: 31, distance: 69.0
click at [190, 31] on div "Zineb Ait ben ali" at bounding box center [301, 33] width 225 height 12
click at [69, 44] on div at bounding box center [291, 133] width 582 height 266
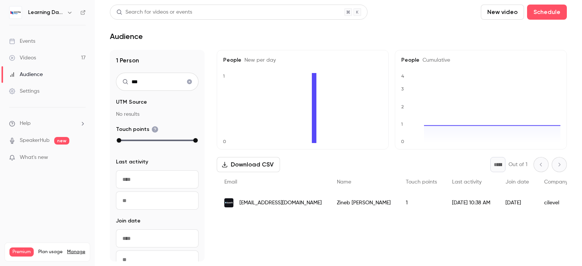
click at [41, 74] on div "Audience" at bounding box center [26, 75] width 34 height 8
click at [35, 57] on div "Videos" at bounding box center [22, 58] width 27 height 8
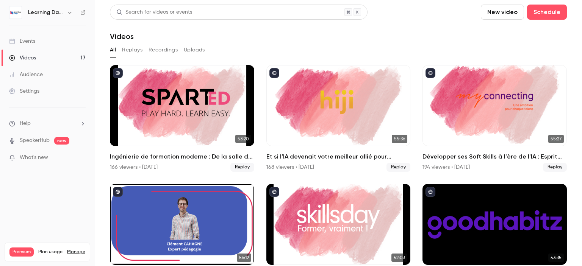
click at [37, 74] on div "Audience" at bounding box center [26, 75] width 34 height 8
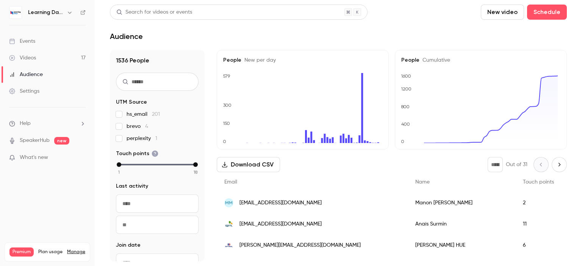
click at [149, 78] on input "text" at bounding box center [157, 82] width 83 height 18
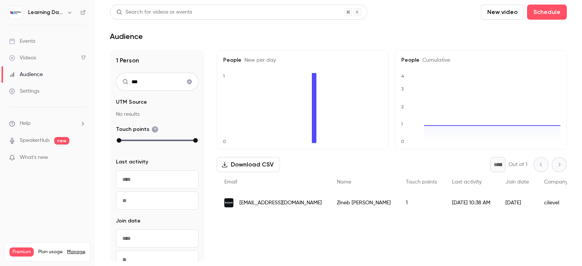
type input "***"
click at [293, 206] on span "[EMAIL_ADDRESS][DOMAIN_NAME]" at bounding box center [280, 203] width 82 height 8
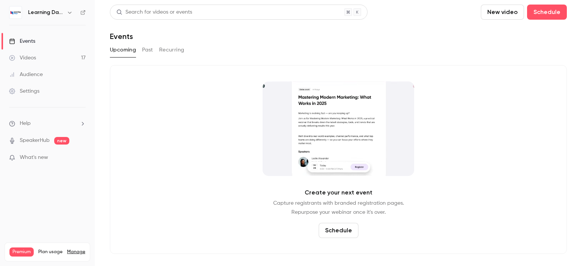
click at [39, 77] on div "Audience" at bounding box center [26, 75] width 34 height 8
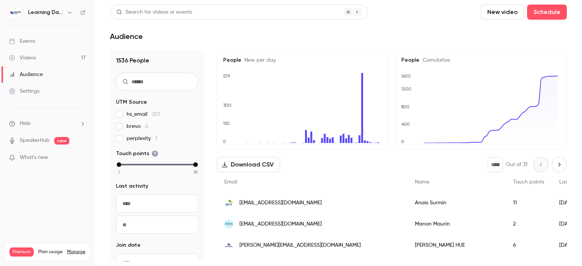
click at [44, 48] on link "Events" at bounding box center [47, 41] width 95 height 17
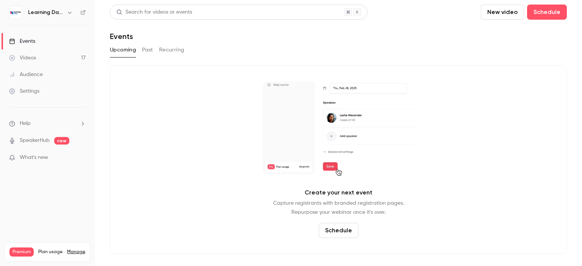
click at [42, 73] on div "Audience" at bounding box center [26, 75] width 34 height 8
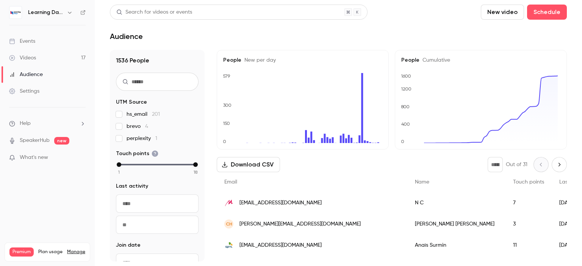
click at [271, 229] on div "ch carole.henry@laposte.fr" at bounding box center [312, 224] width 191 height 21
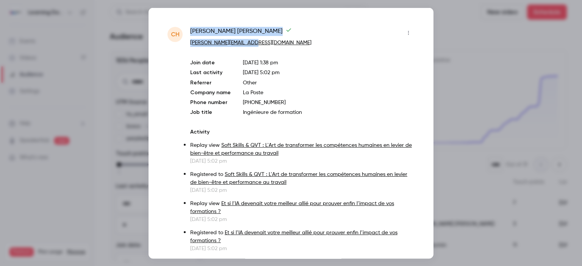
drag, startPoint x: 256, startPoint y: 41, endPoint x: 189, endPoint y: 32, distance: 67.7
click at [189, 32] on div "ch carole henry carole.henry@laposte.fr Join date Oct 13, 2025 1:38 pm Last act…" at bounding box center [290, 169] width 247 height 284
copy div "carole henry carole.henry@laposte.fr"
click at [457, 87] on div at bounding box center [291, 133] width 582 height 266
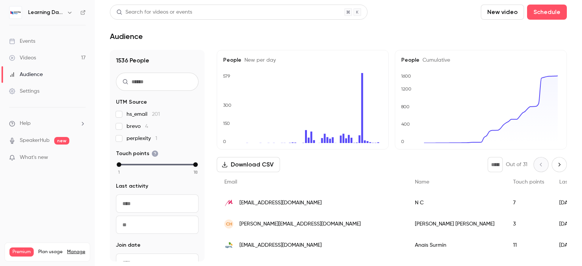
click at [278, 209] on div "[EMAIL_ADDRESS][DOMAIN_NAME]" at bounding box center [312, 202] width 191 height 21
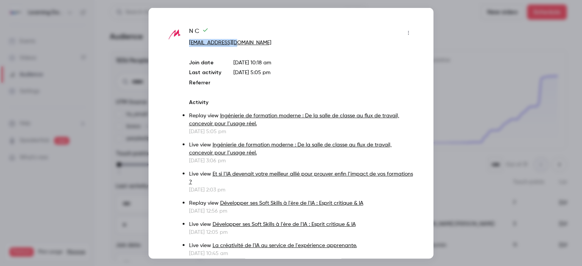
drag, startPoint x: 245, startPoint y: 41, endPoint x: 186, endPoint y: 44, distance: 58.4
click at [186, 44] on div "N C ncramer@murex.com Join date Oct 7, 2025 10:18 am Last activity Oct 13, 2025…" at bounding box center [290, 232] width 247 height 411
copy link "[EMAIL_ADDRESS][DOMAIN_NAME]"
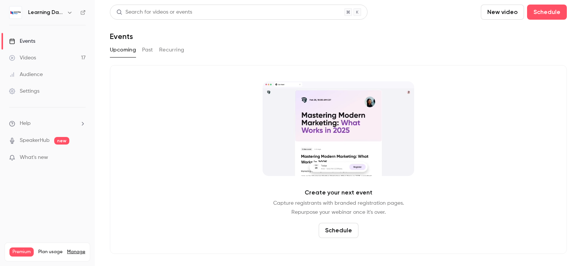
click at [44, 71] on link "Audience" at bounding box center [47, 74] width 95 height 17
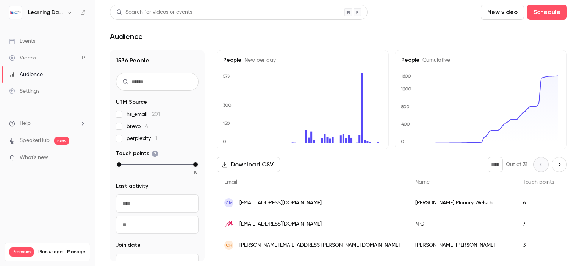
click at [408, 204] on div "Christelle [PERSON_NAME]" at bounding box center [462, 202] width 108 height 21
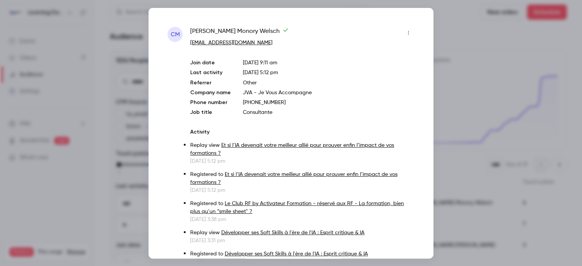
click at [464, 47] on div at bounding box center [291, 133] width 582 height 266
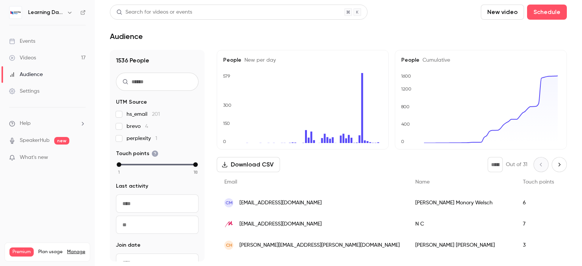
click at [49, 60] on link "Videos 17" at bounding box center [47, 58] width 95 height 17
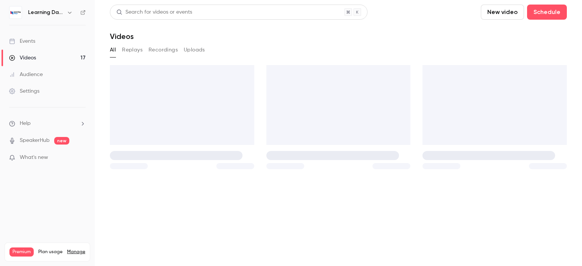
click at [45, 77] on link "Audience" at bounding box center [47, 74] width 95 height 17
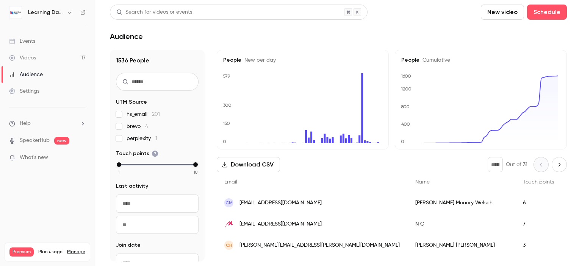
click at [33, 76] on div "Audience" at bounding box center [26, 75] width 34 height 8
click at [32, 55] on div "Videos" at bounding box center [22, 58] width 27 height 8
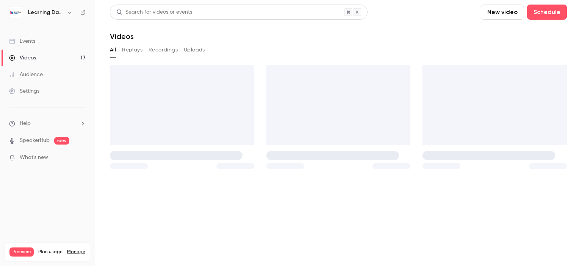
click at [39, 76] on div "Audience" at bounding box center [26, 75] width 34 height 8
